Goal: Information Seeking & Learning: Learn about a topic

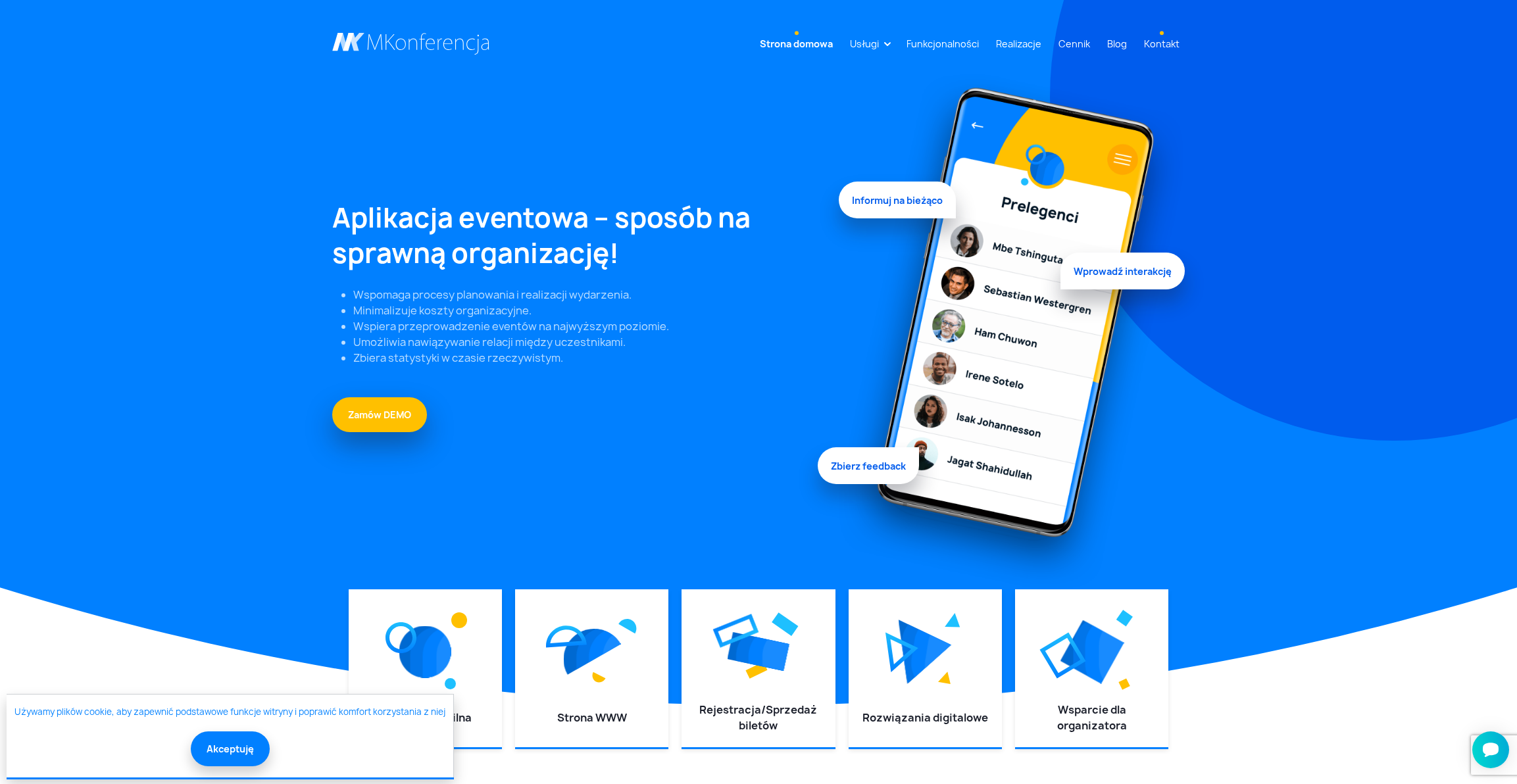
click at [1160, 45] on link "Kontakt" at bounding box center [1161, 44] width 46 height 24
click at [1071, 43] on link "Cennik" at bounding box center [1074, 44] width 42 height 24
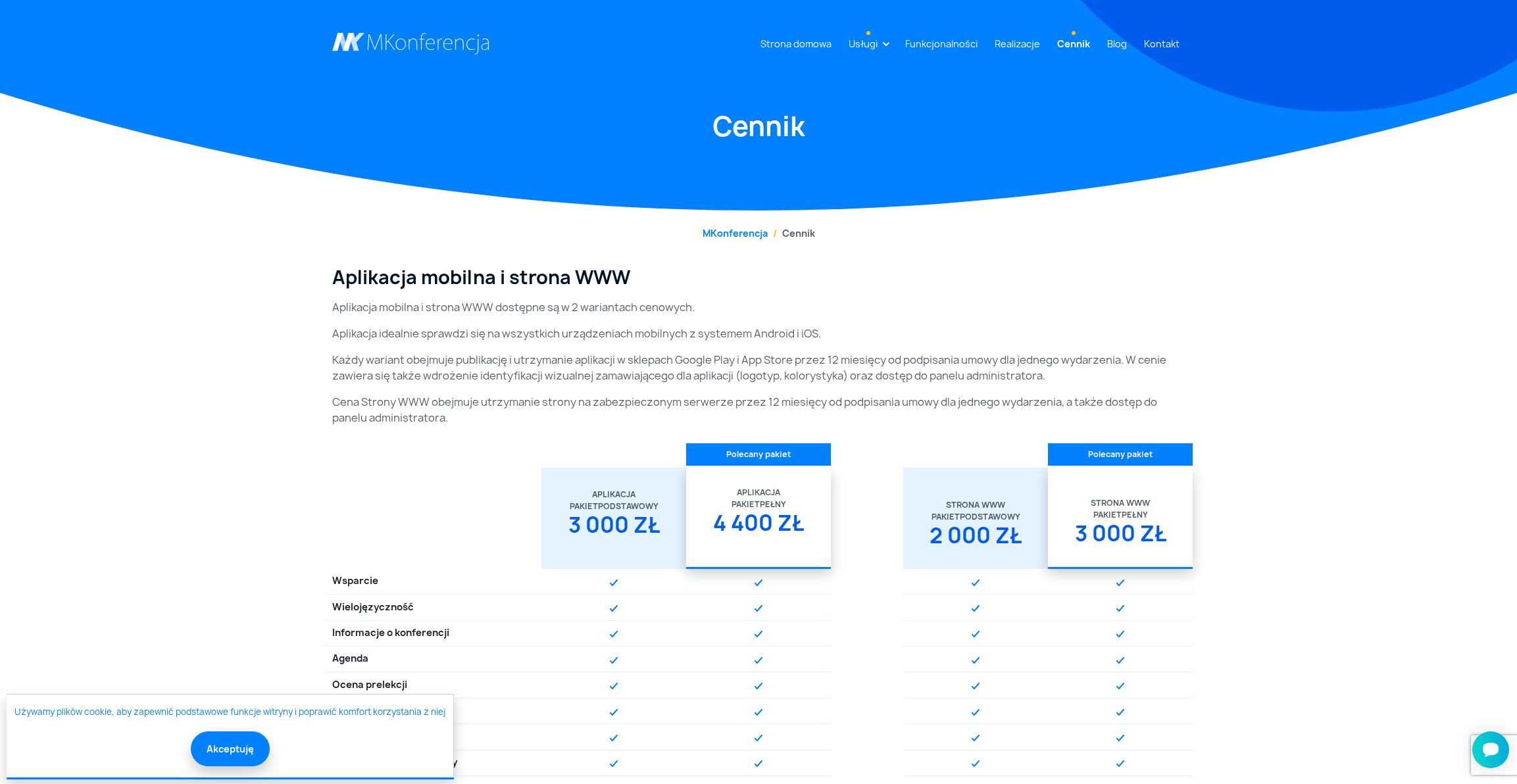
click at [874, 43] on link "Usługi" at bounding box center [864, 44] width 40 height 24
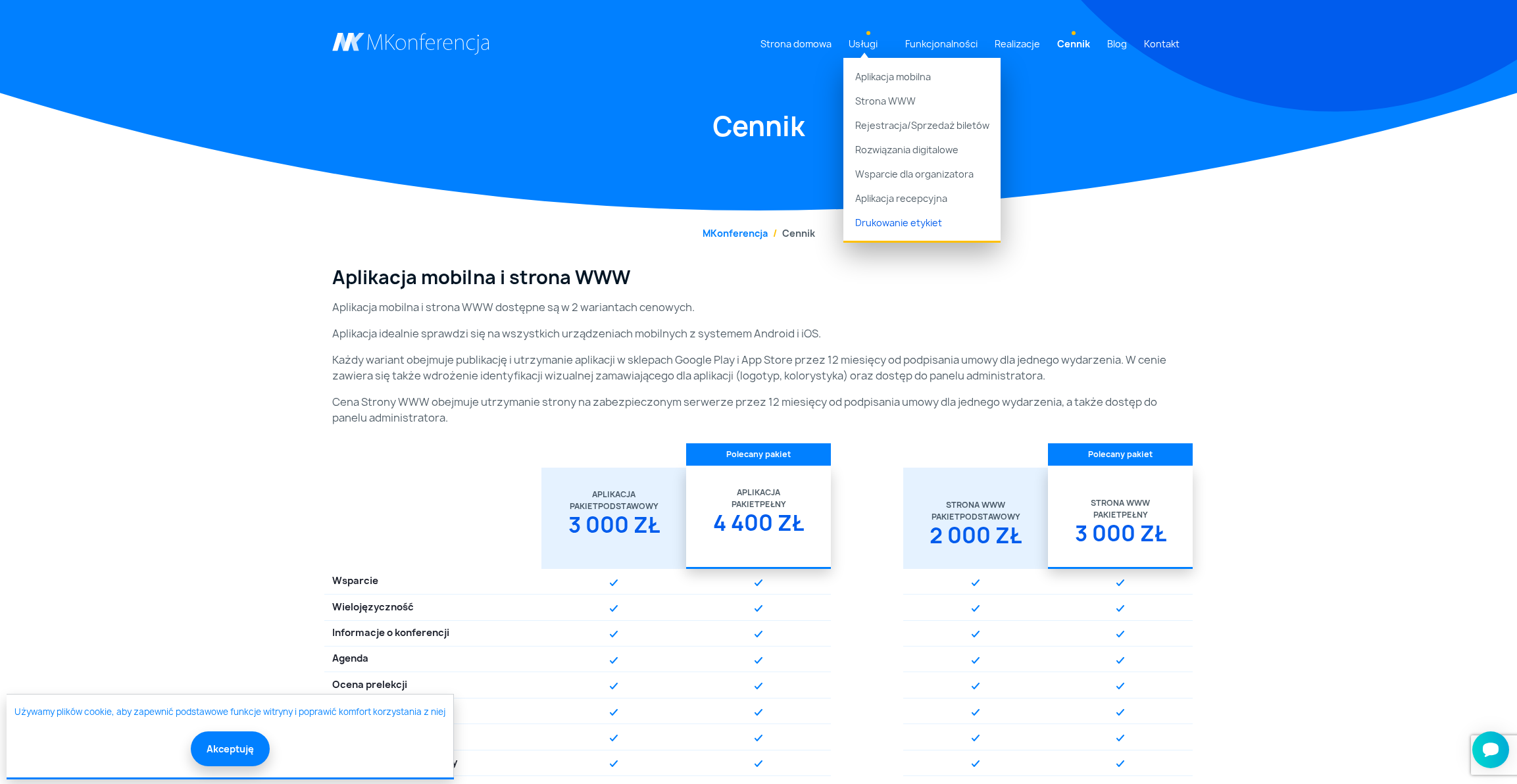
click at [899, 226] on link "Drukowanie etykiet" at bounding box center [922, 226] width 157 height 31
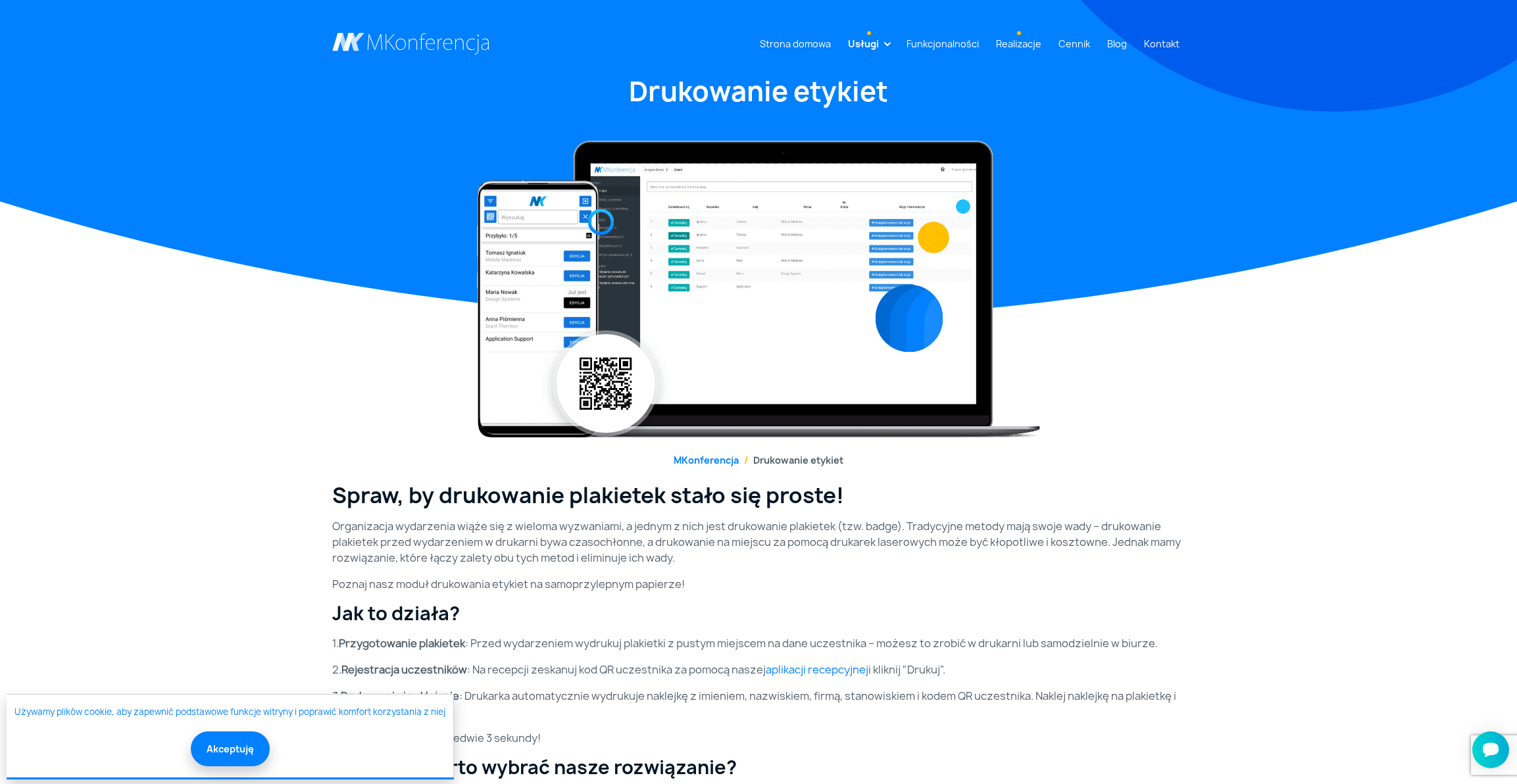
click at [1029, 43] on link "Realizacje" at bounding box center [1018, 44] width 56 height 24
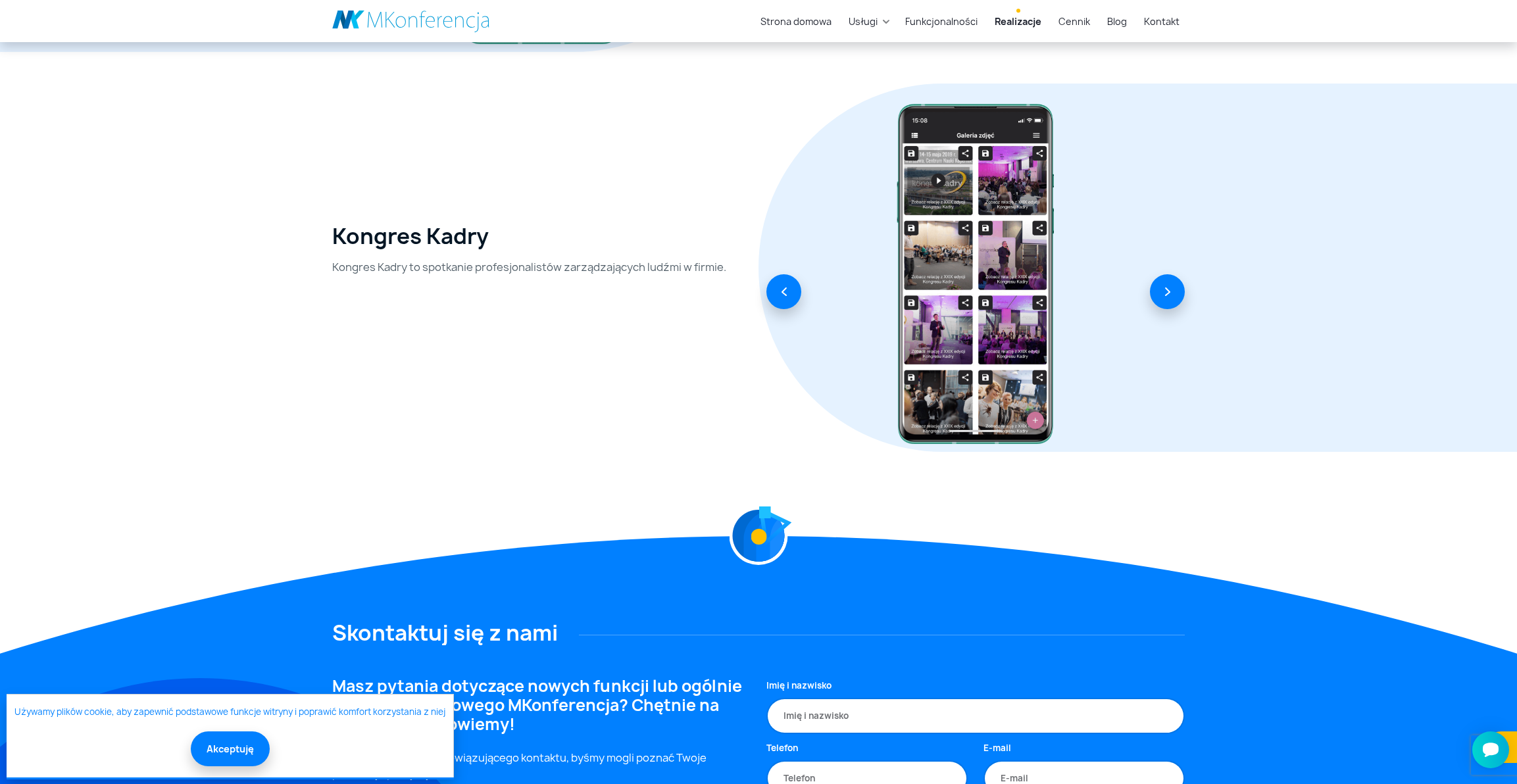
scroll to position [4476, 0]
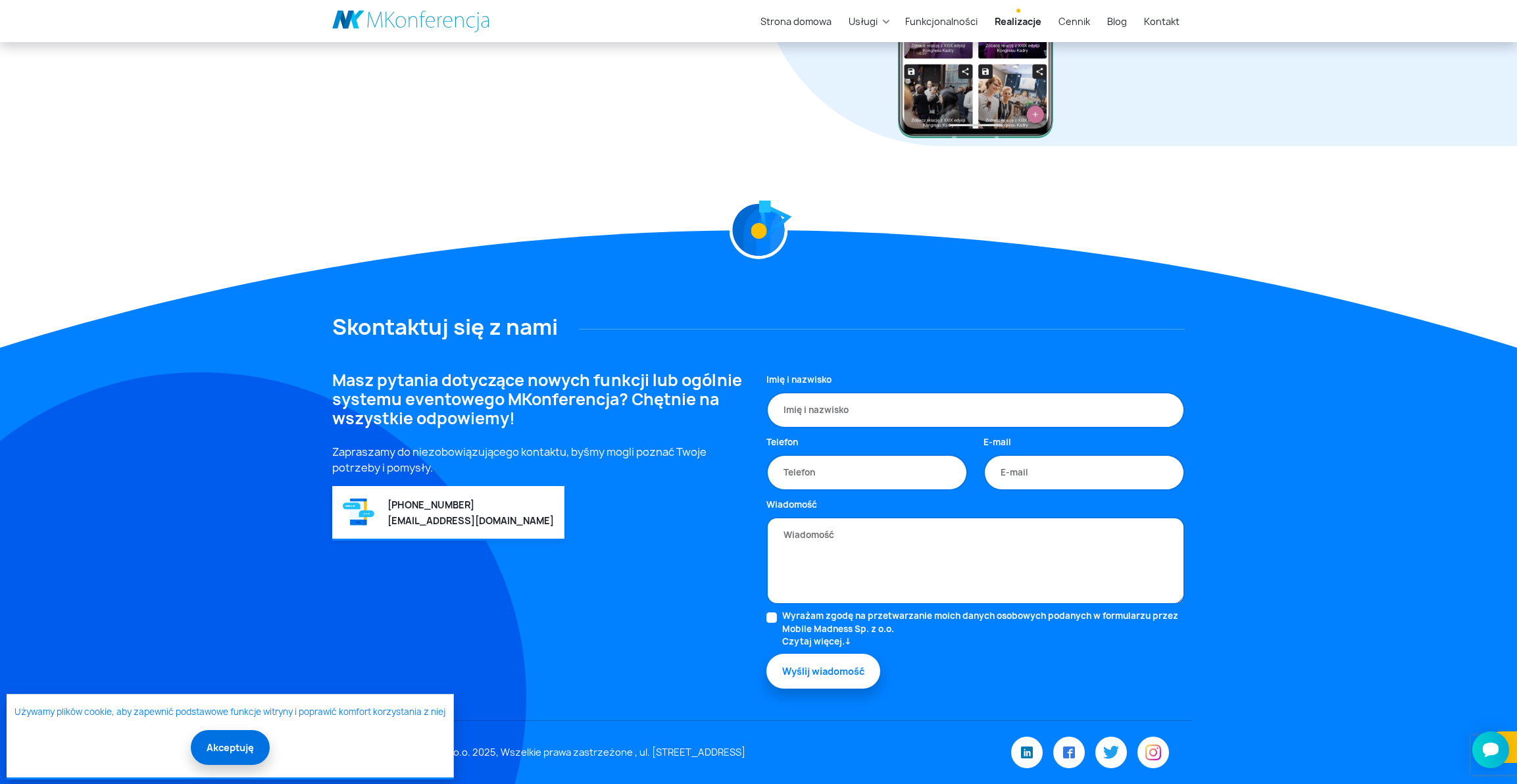
click at [224, 751] on button "Akceptuję" at bounding box center [231, 747] width 79 height 35
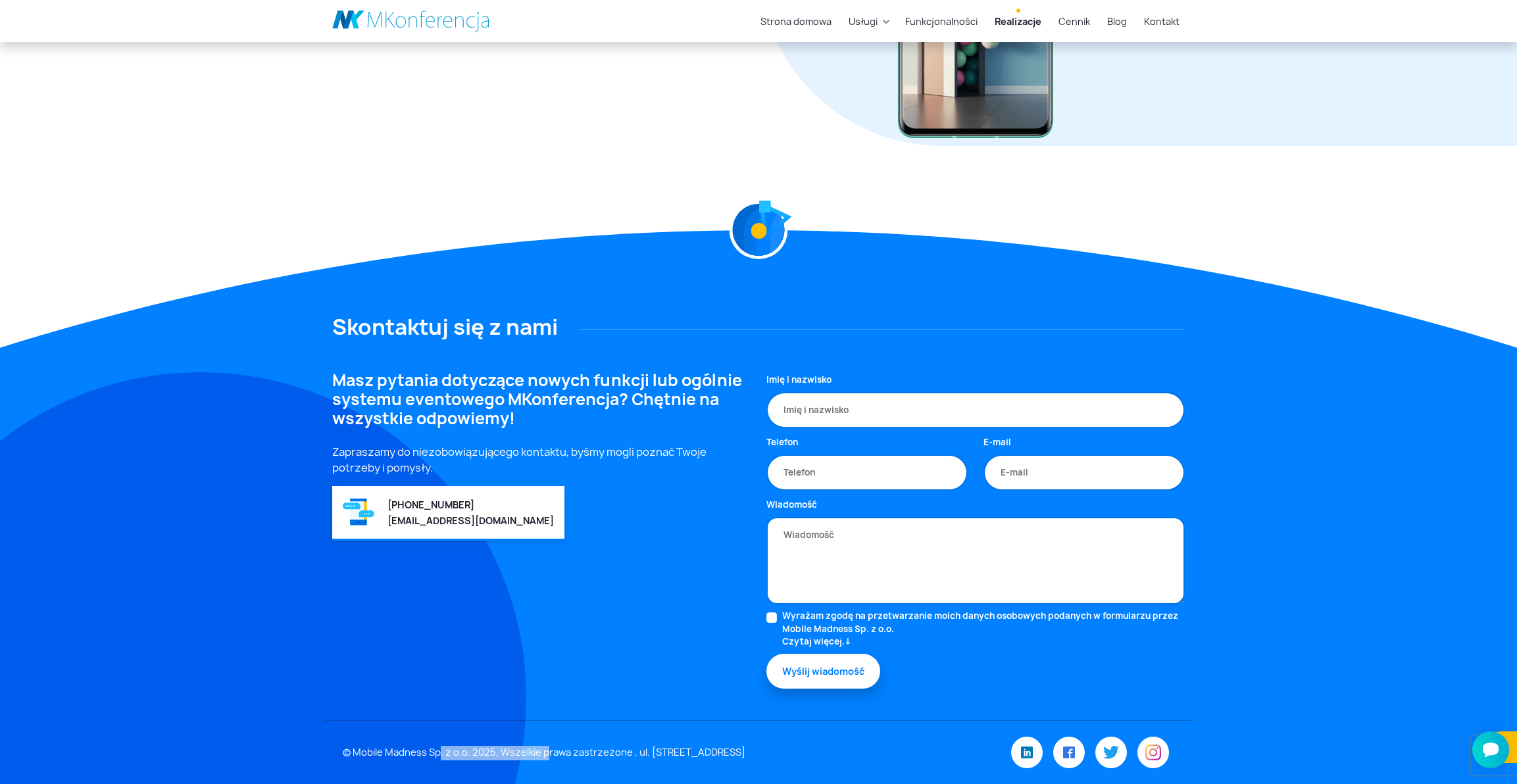
drag, startPoint x: 469, startPoint y: 747, endPoint x: 354, endPoint y: 740, distance: 115.2
click at [354, 746] on div "© Mobile Madness Sp. z o.o. 2025, Wszelkie prawa zastrzeżone , ul. [STREET_ADDR…" at bounding box center [617, 753] width 565 height 14
copy div "Mobile Madness Sp. z o.o."
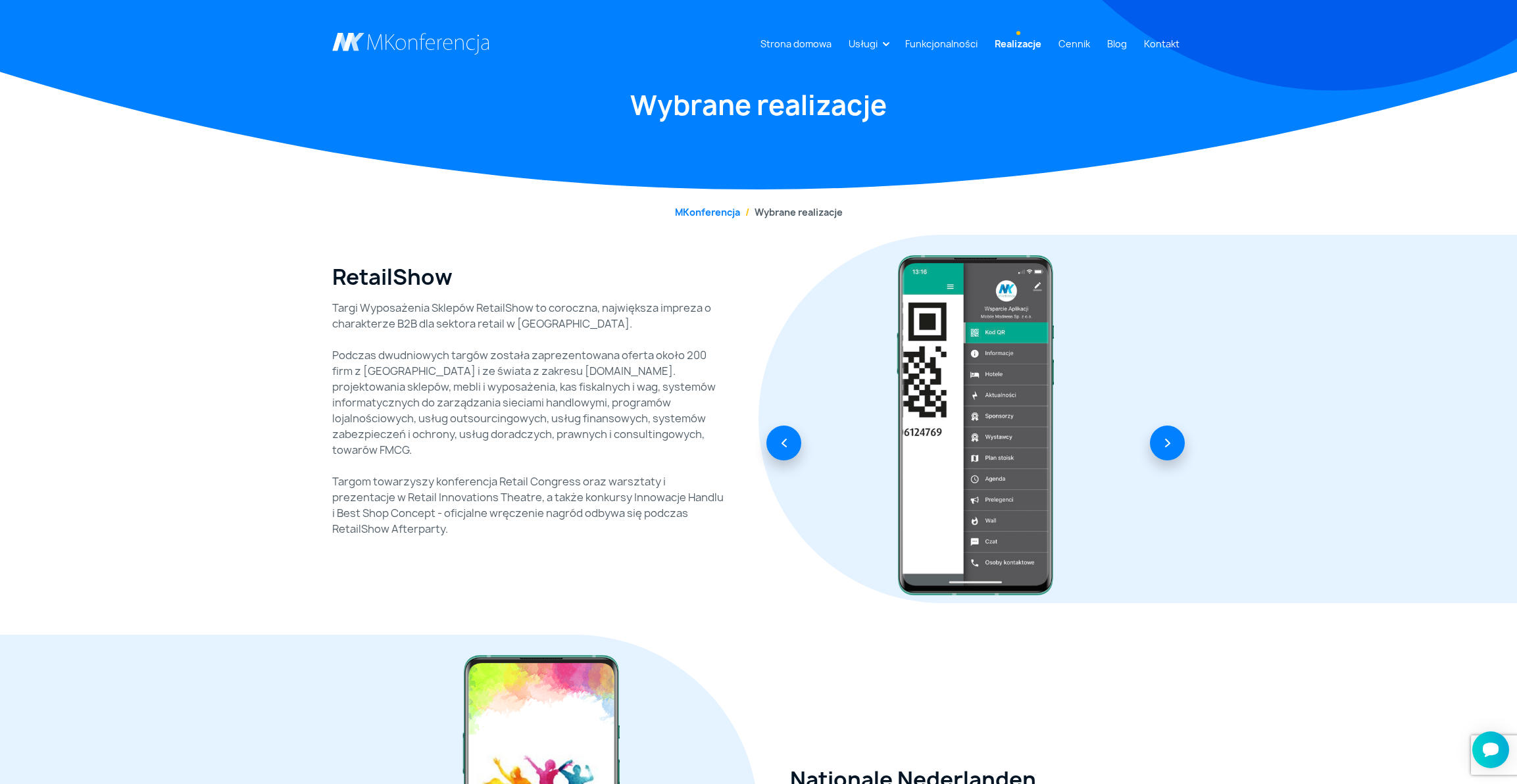
scroll to position [0, 0]
